Goal: Task Accomplishment & Management: Manage account settings

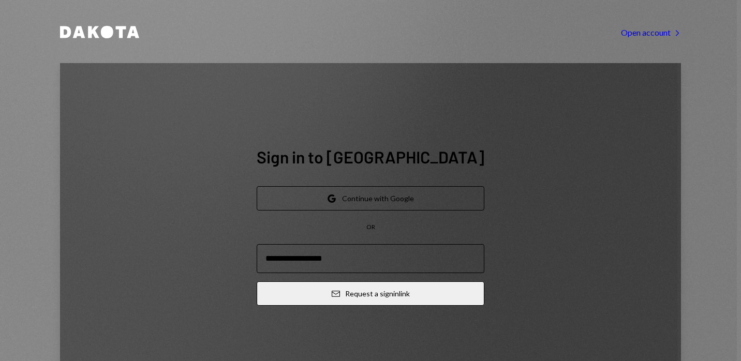
click at [356, 186] on button "Google Continue with Google" at bounding box center [371, 198] width 228 height 24
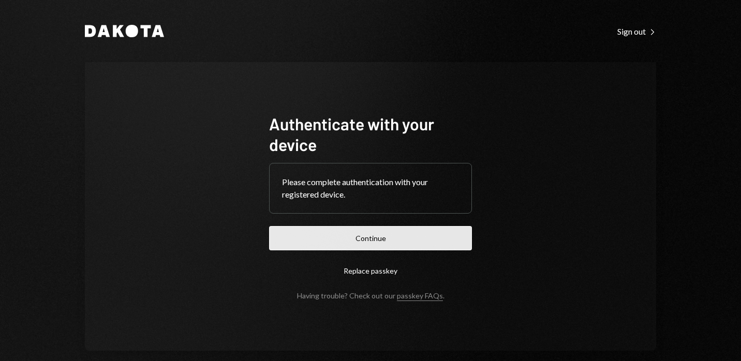
click at [373, 241] on button "Continue" at bounding box center [370, 238] width 203 height 24
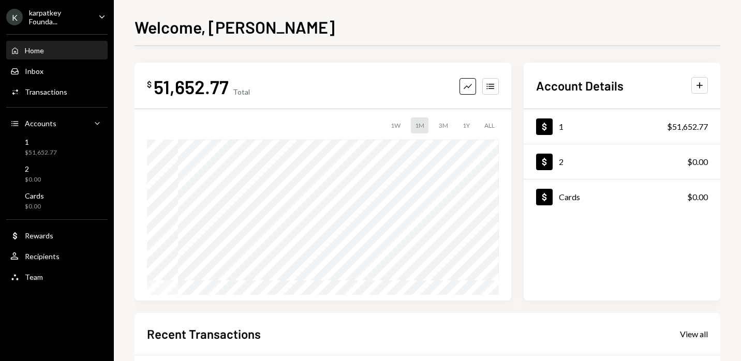
scroll to position [213, 0]
